Goal: Find specific page/section: Find specific page/section

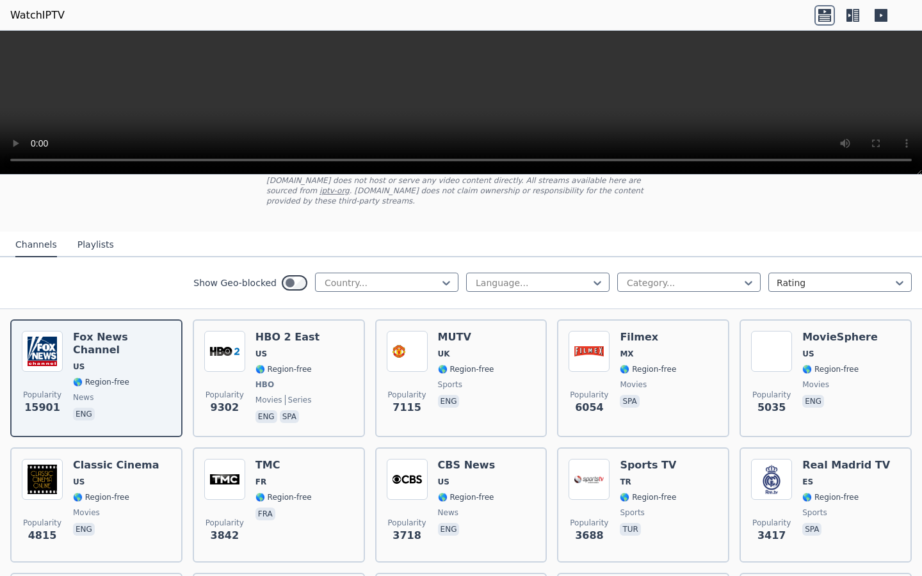
scroll to position [87, 0]
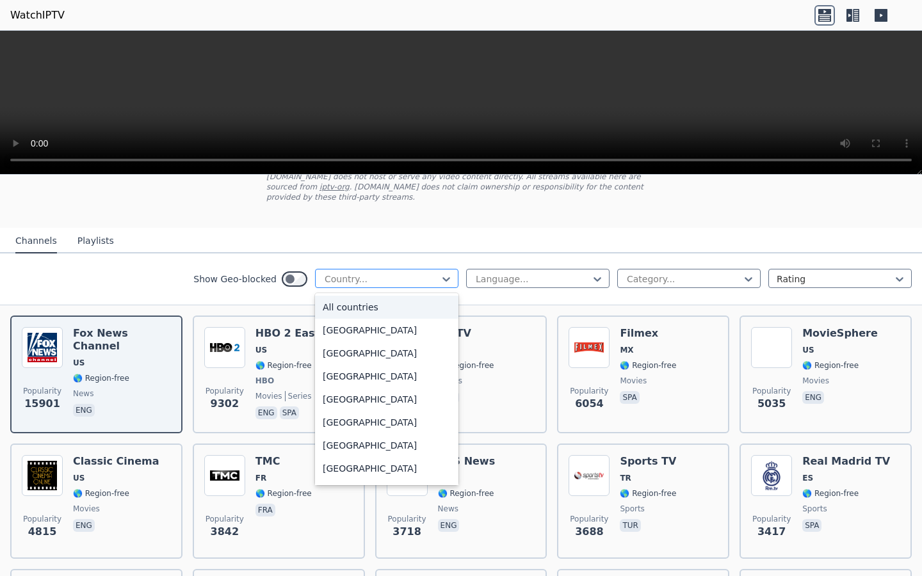
click at [399, 282] on div at bounding box center [381, 279] width 117 height 13
type input "*"
click at [718, 278] on div at bounding box center [684, 279] width 117 height 13
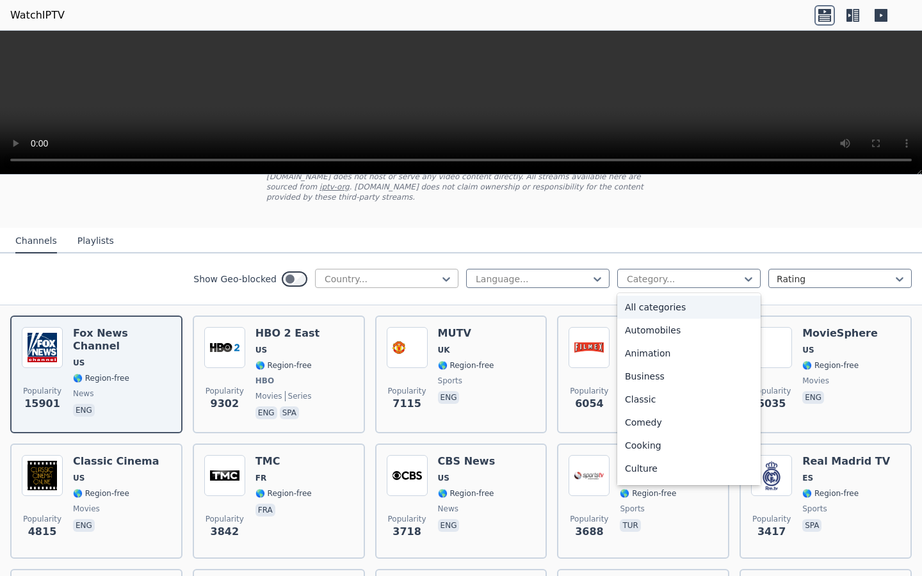
click at [380, 277] on div at bounding box center [381, 279] width 117 height 13
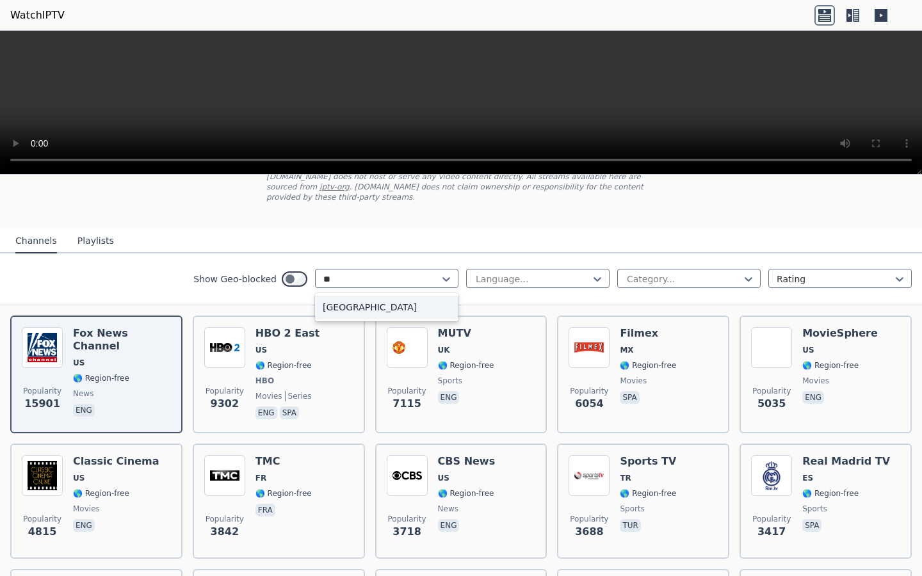
type input "***"
click at [368, 308] on div "[GEOGRAPHIC_DATA]" at bounding box center [386, 307] width 143 height 23
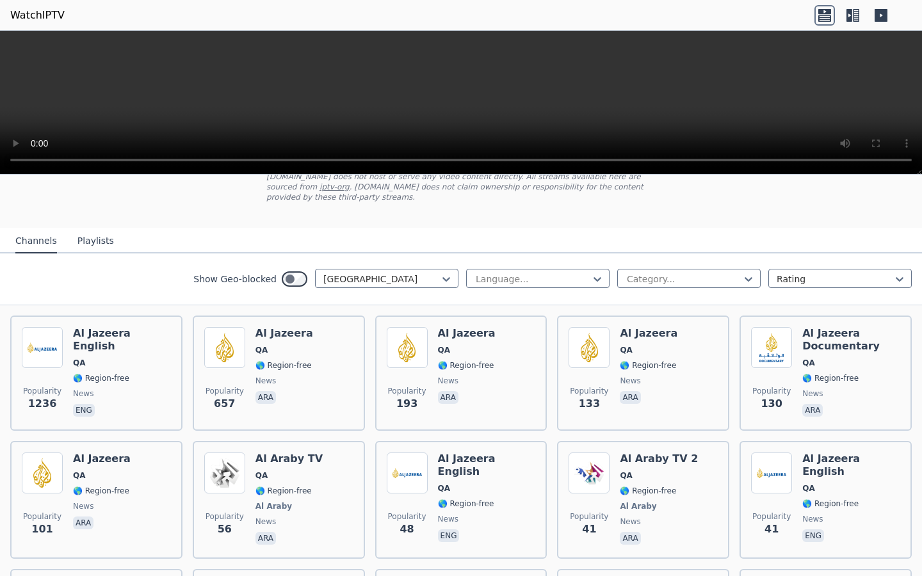
scroll to position [377, 0]
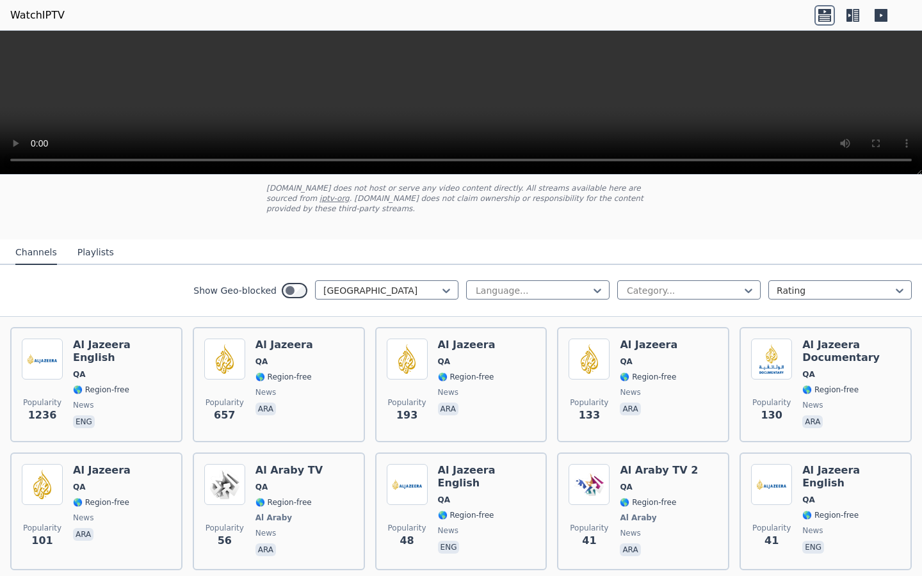
scroll to position [76, 0]
